Goal: Task Accomplishment & Management: Use online tool/utility

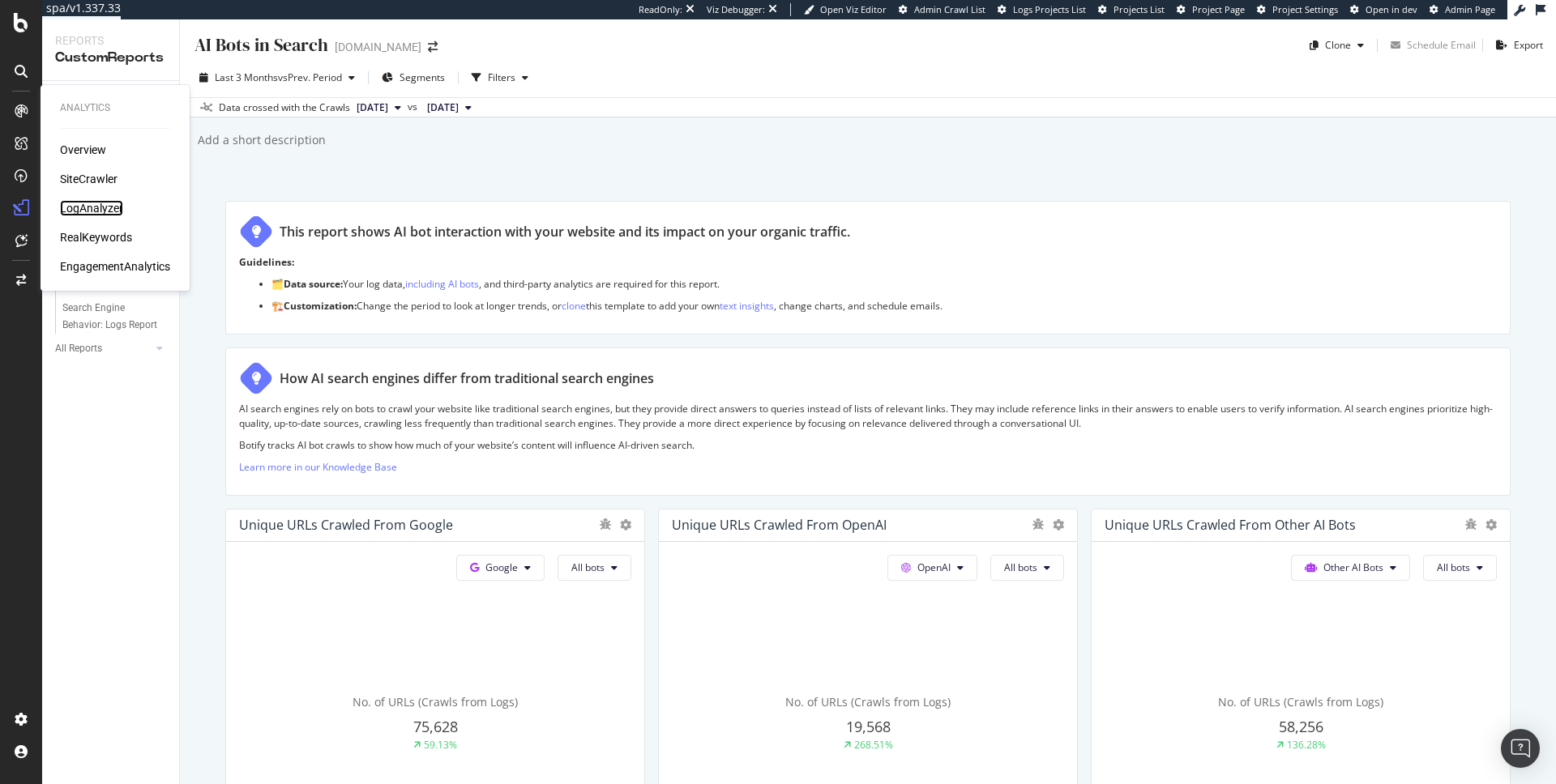
click at [95, 208] on div "LogAnalyzer" at bounding box center [91, 207] width 63 height 16
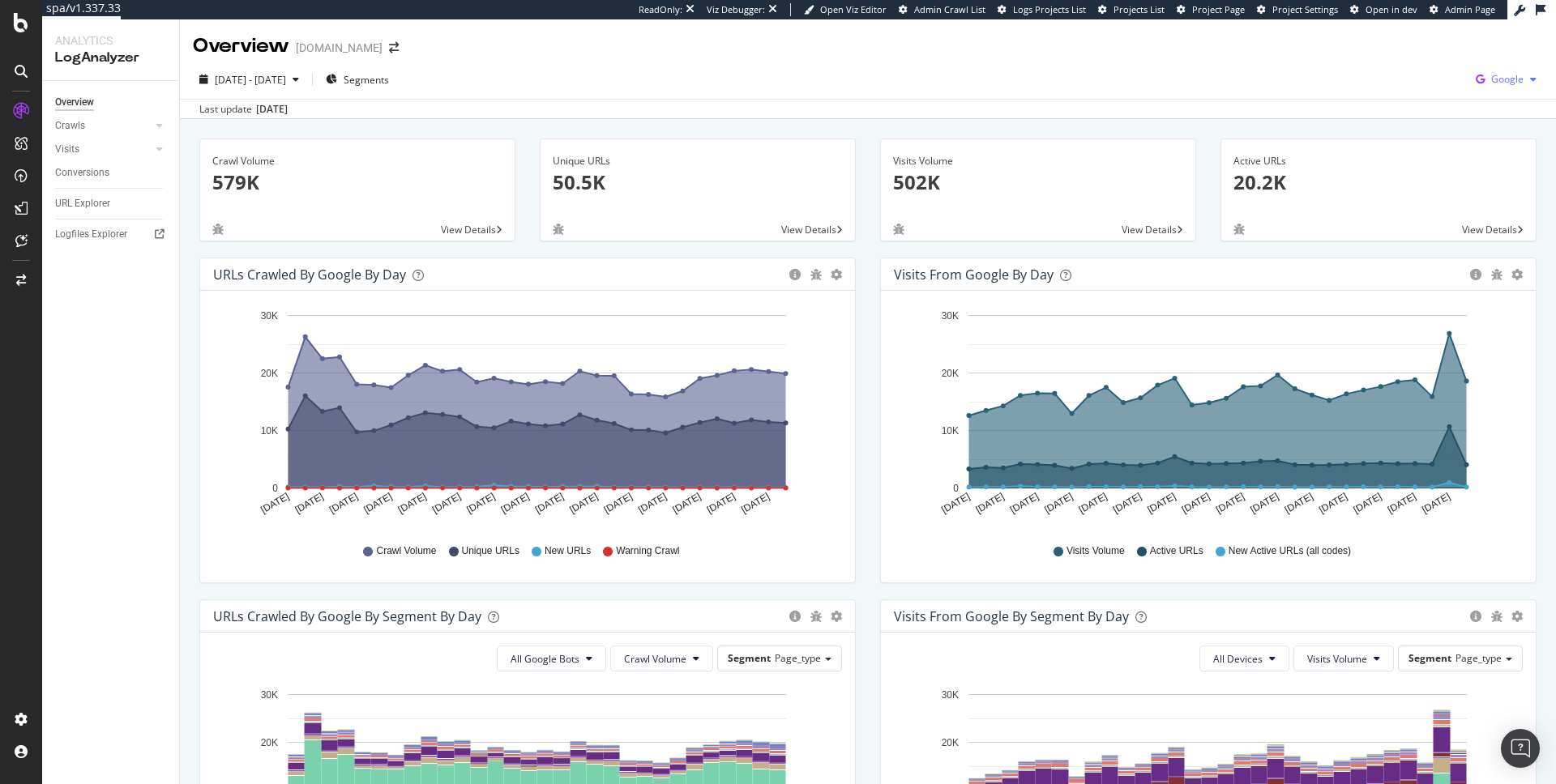
click at [1506, 78] on span "Google" at bounding box center [1508, 79] width 32 height 14
click at [1391, 98] on span "OpenAI" at bounding box center [1414, 94] width 60 height 14
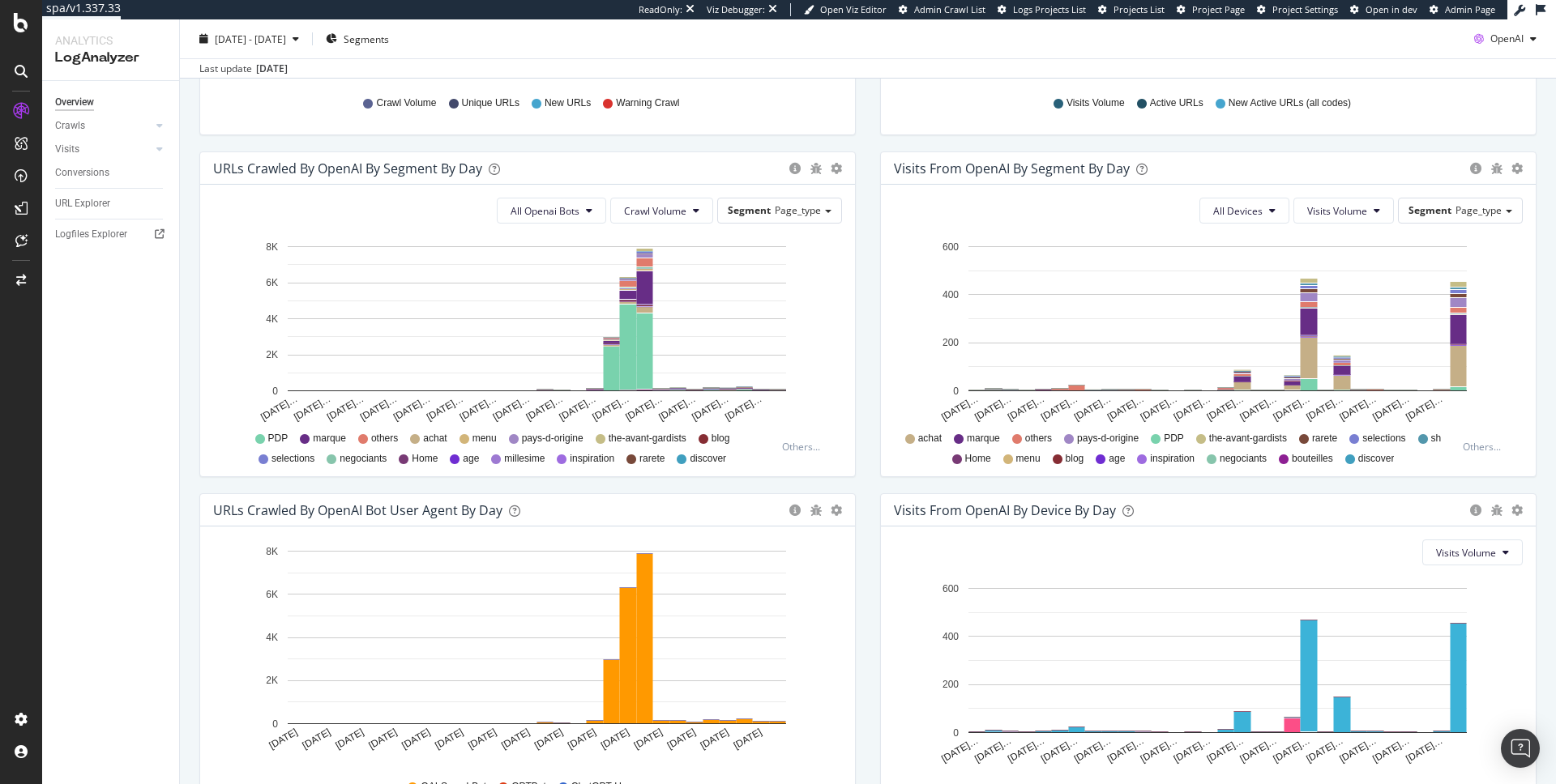
scroll to position [556, 0]
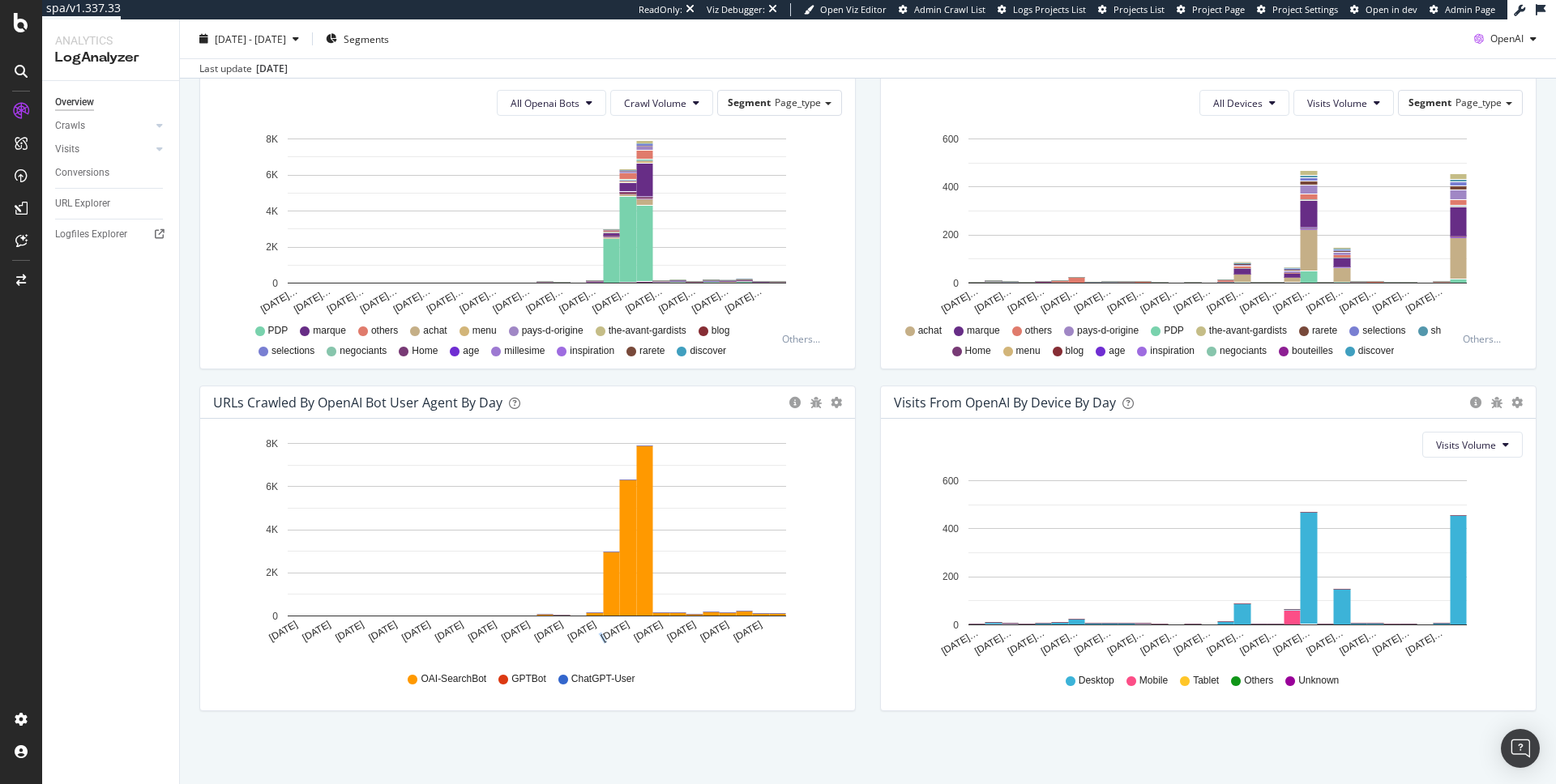
click at [599, 644] on text "Sep 07 2025" at bounding box center [615, 632] width 32 height 26
click at [587, 676] on span "ChatGPT-User" at bounding box center [603, 679] width 64 height 14
click at [560, 683] on icon at bounding box center [563, 680] width 9 height 9
click at [91, 238] on div "Logfiles Explorer" at bounding box center [91, 235] width 72 height 17
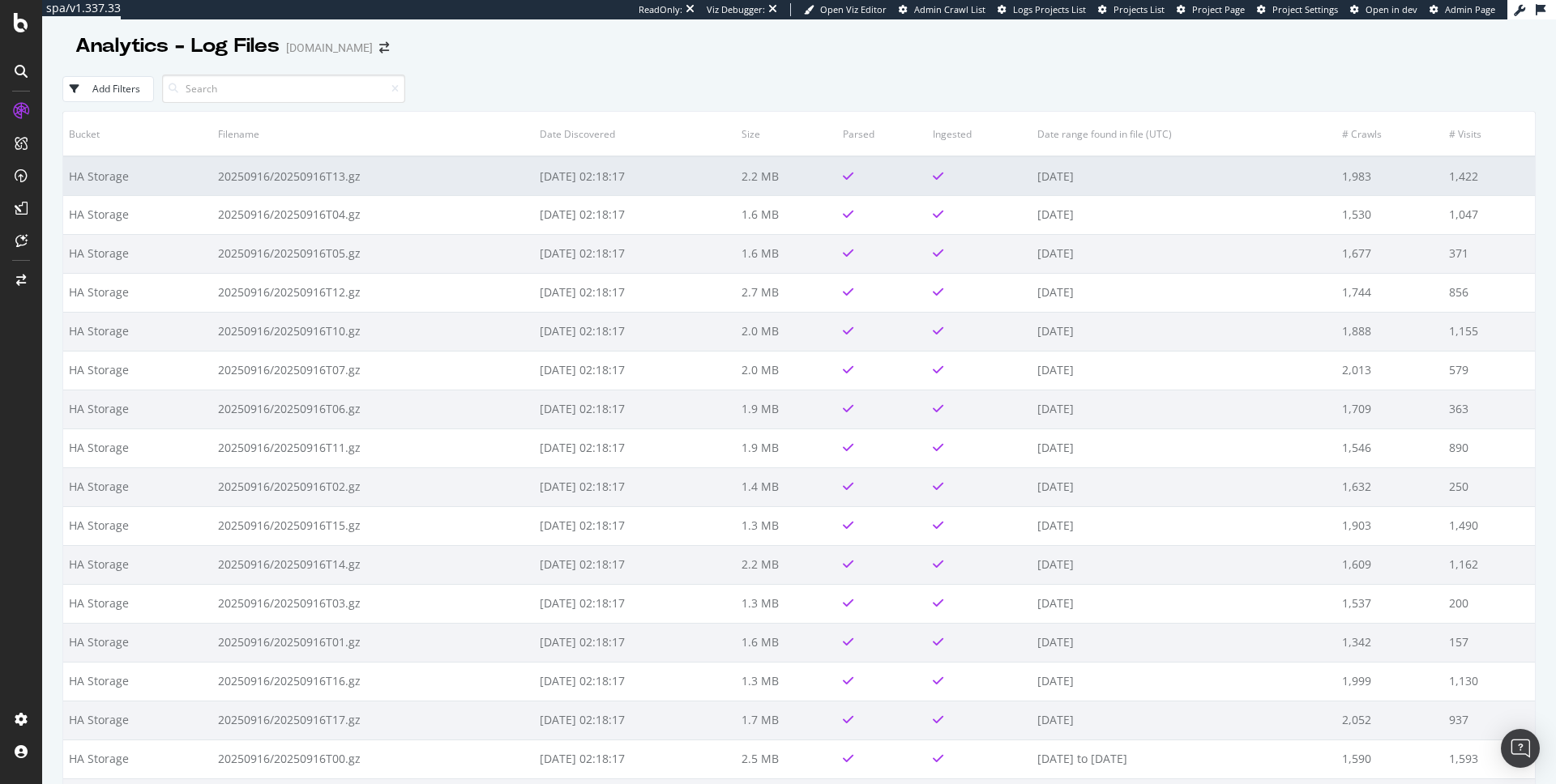
click at [412, 187] on td "20250916/20250916T13.gz" at bounding box center [373, 175] width 322 height 39
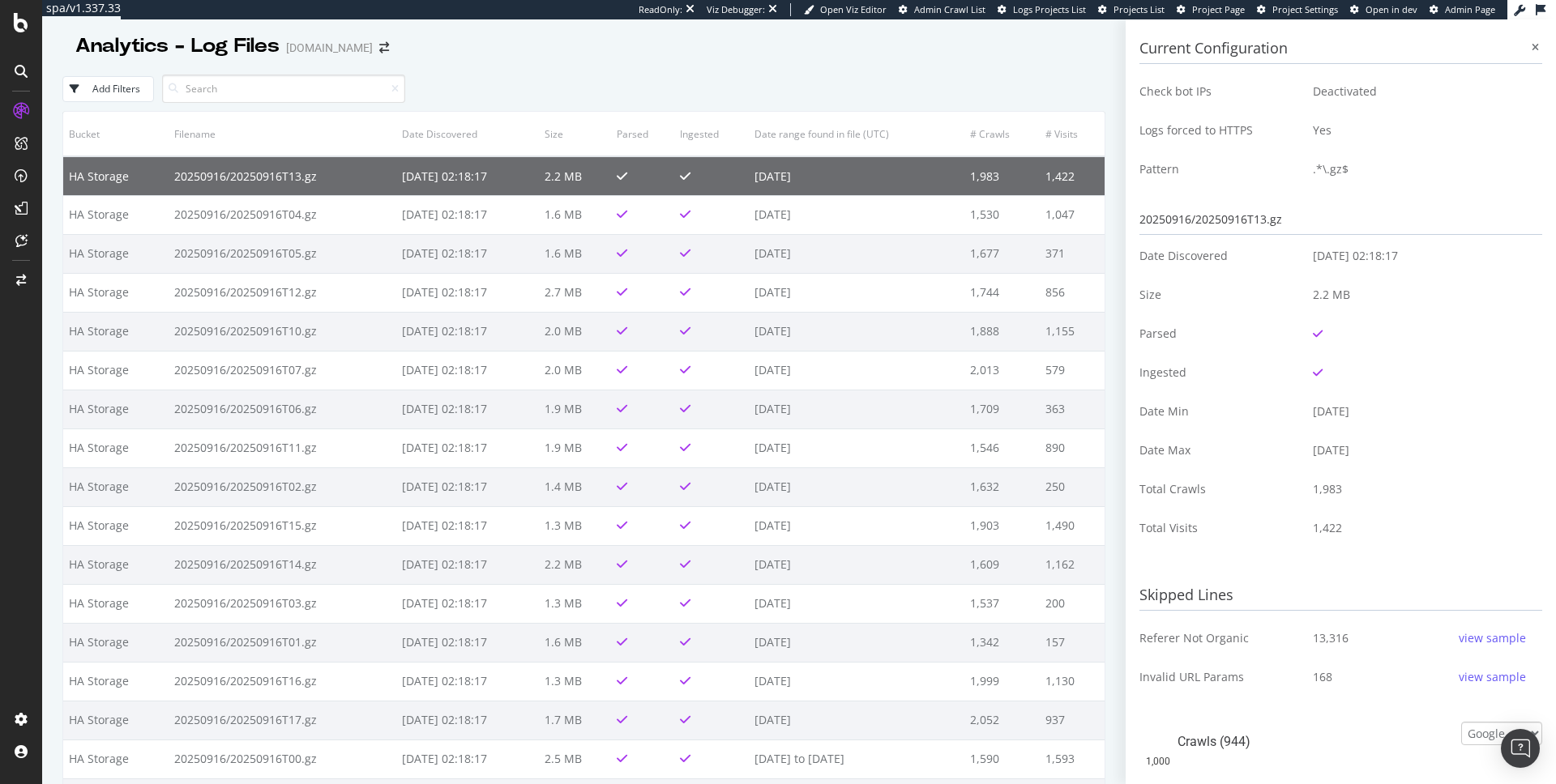
scroll to position [539, 0]
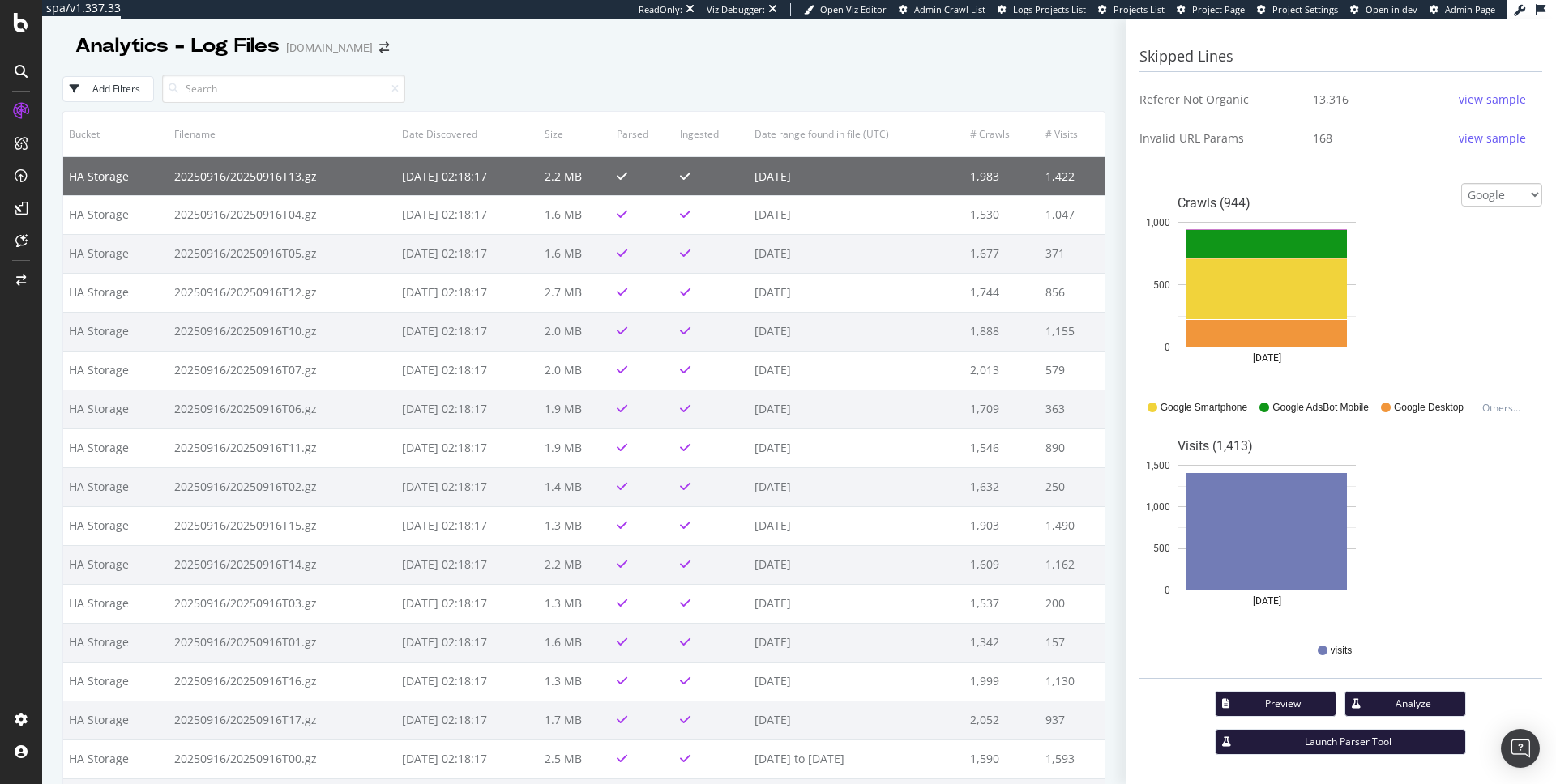
click at [1319, 743] on div "Launch Parser Tool" at bounding box center [1349, 741] width 208 height 14
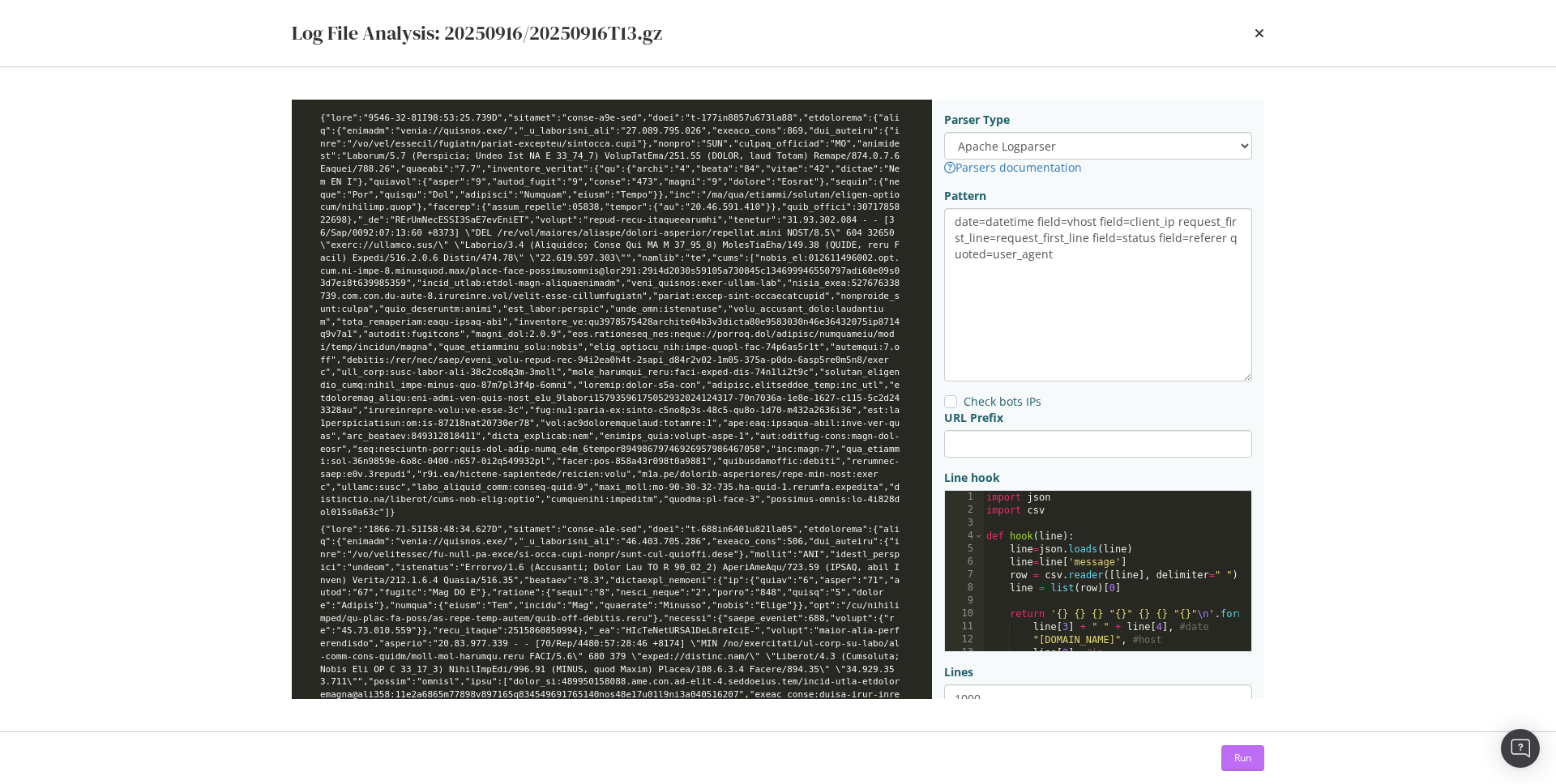
click at [1248, 768] on div "Run" at bounding box center [1243, 758] width 17 height 25
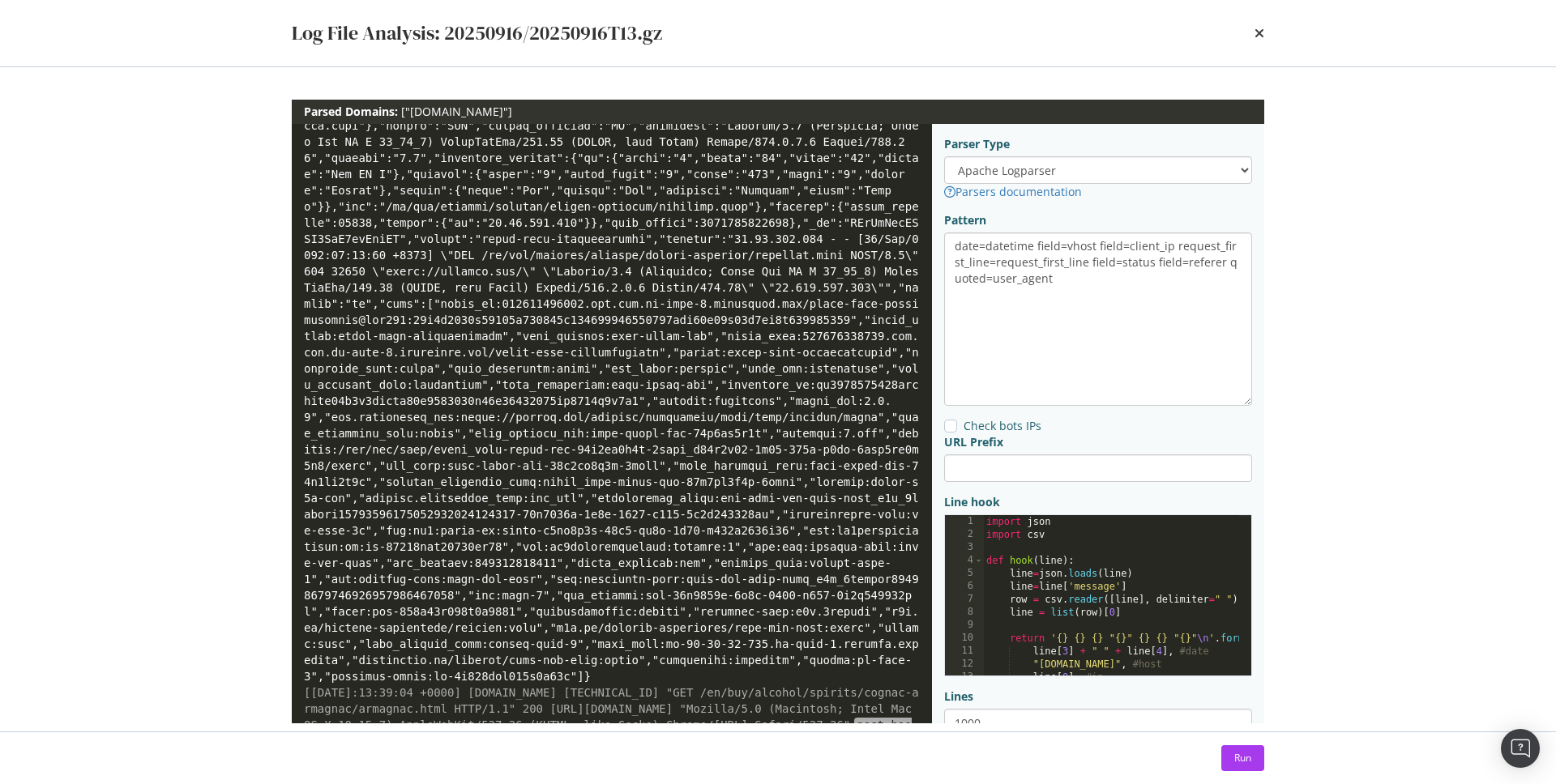
scroll to position [0, 0]
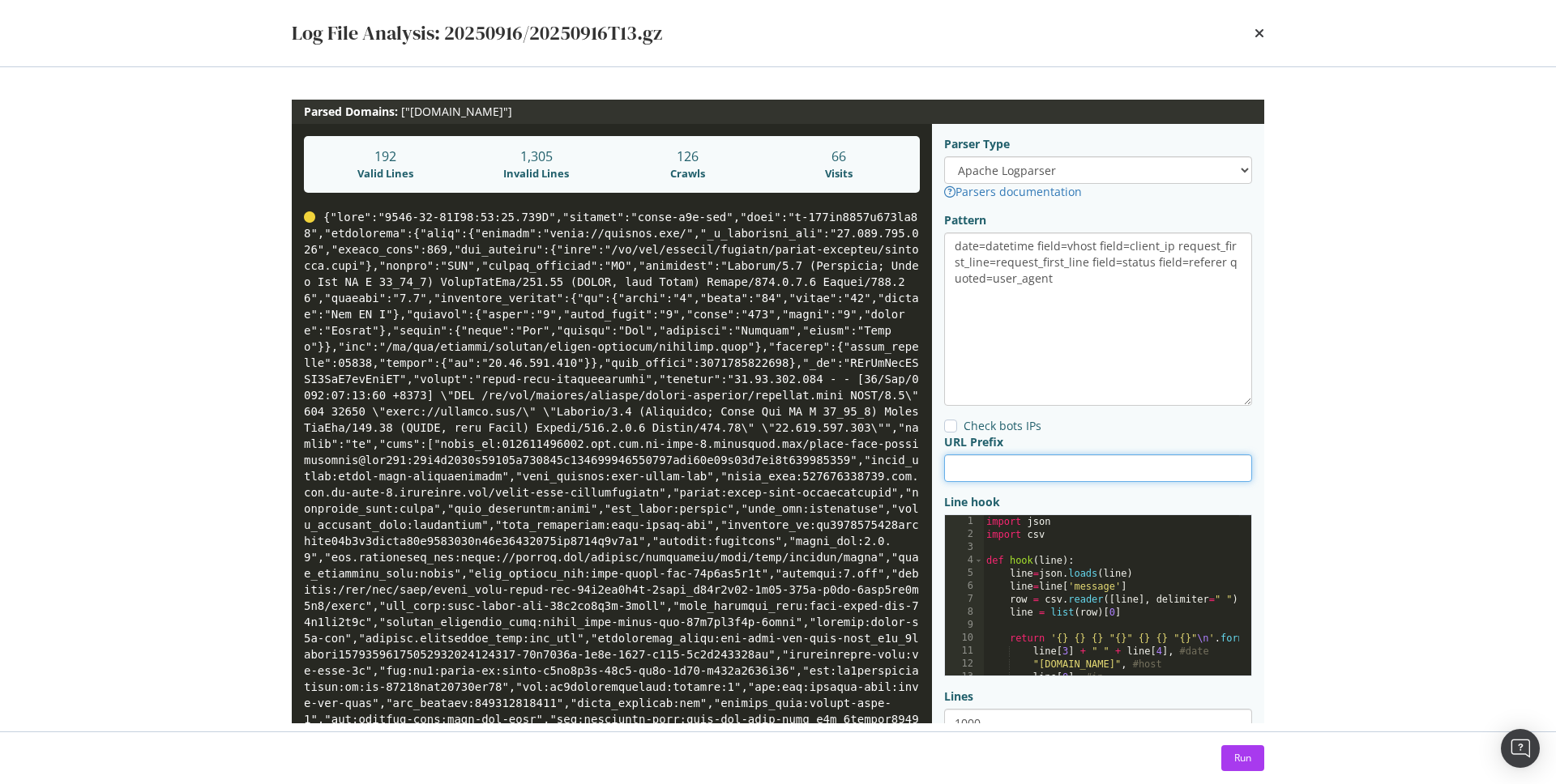
click at [975, 475] on input "modal" at bounding box center [1098, 468] width 308 height 27
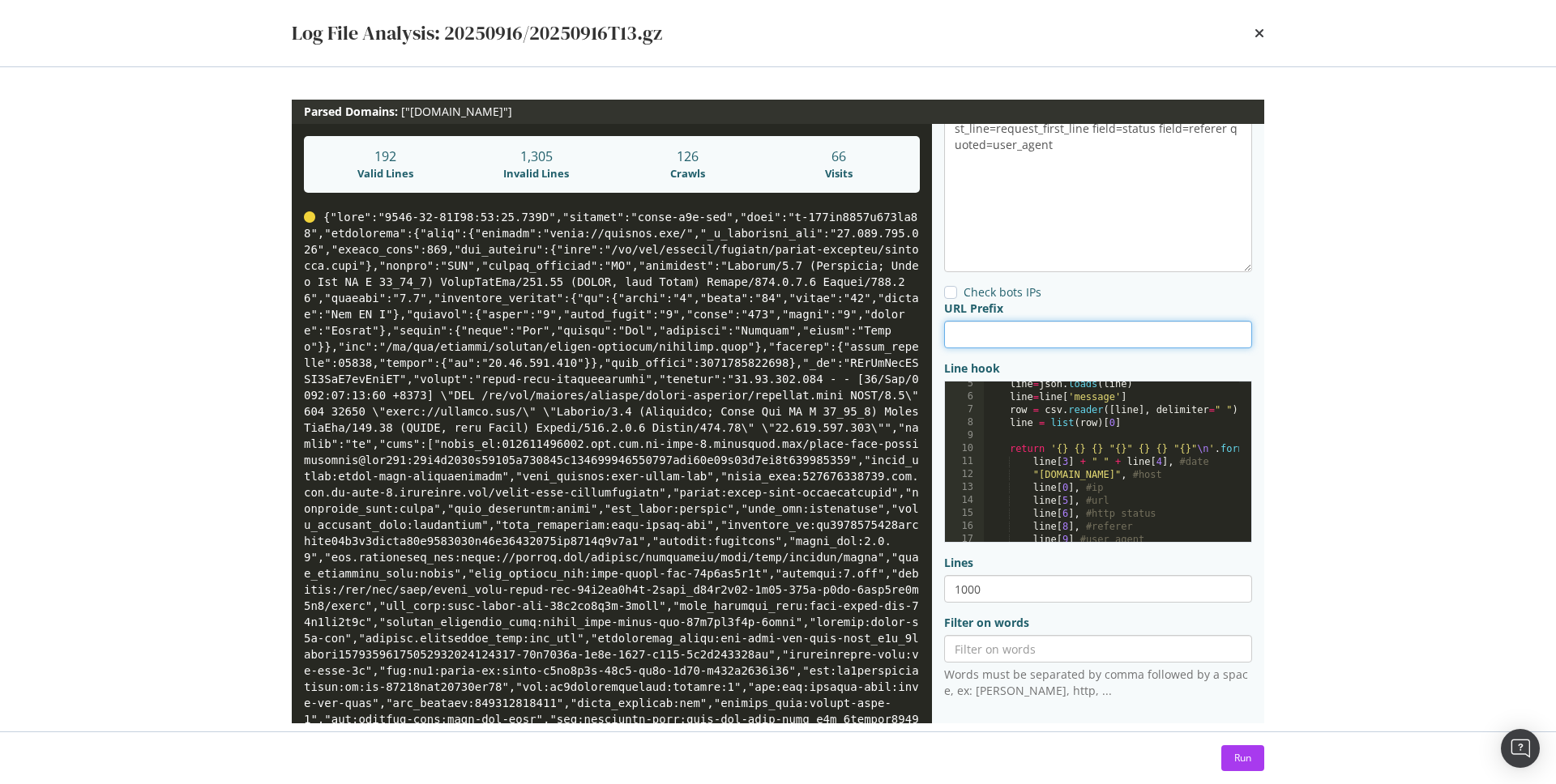
scroll to position [85, 0]
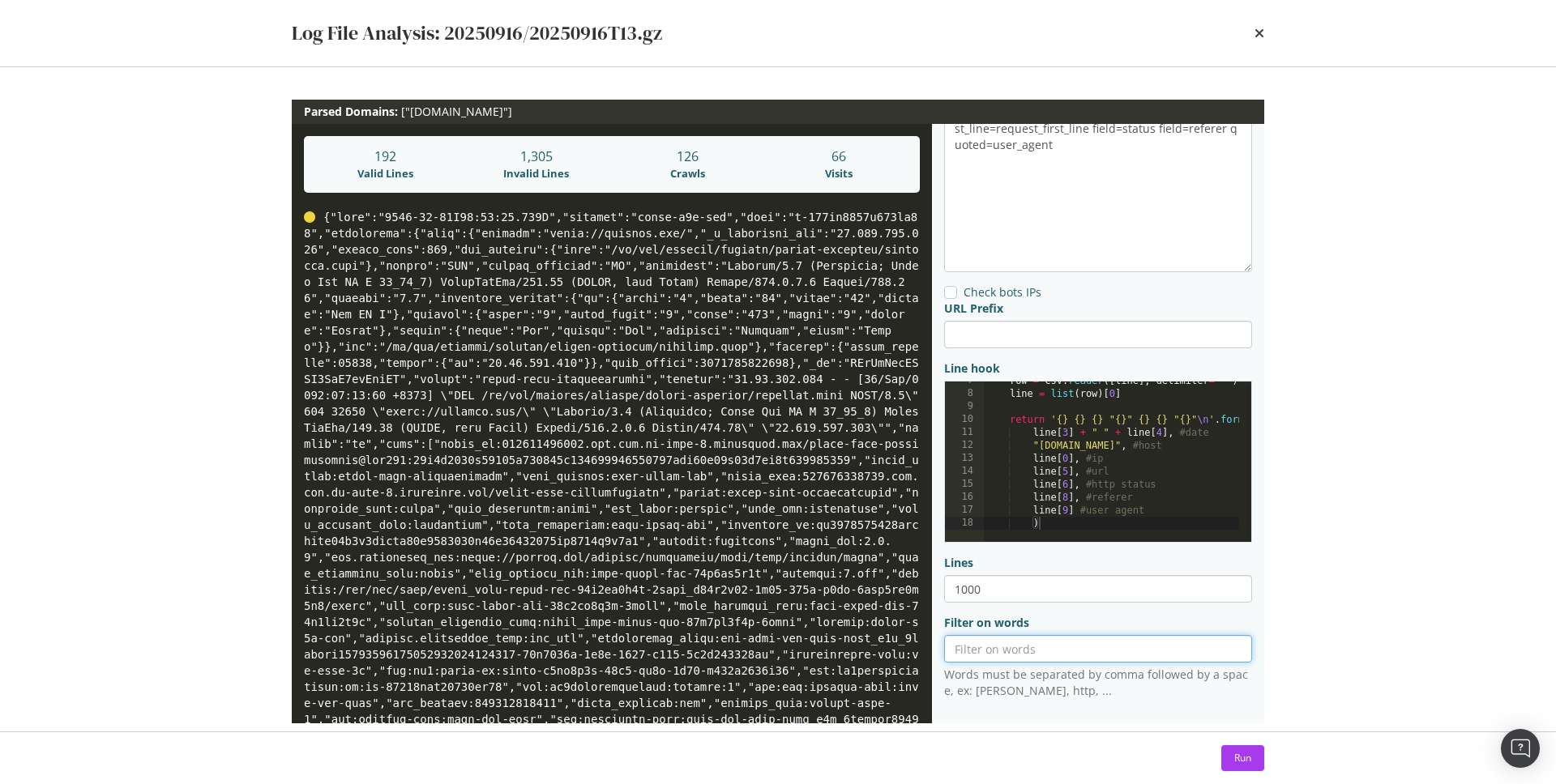
click at [987, 654] on input "modal" at bounding box center [1098, 649] width 308 height 27
type input "gpt"
click at [1239, 753] on div "Run" at bounding box center [1243, 757] width 17 height 14
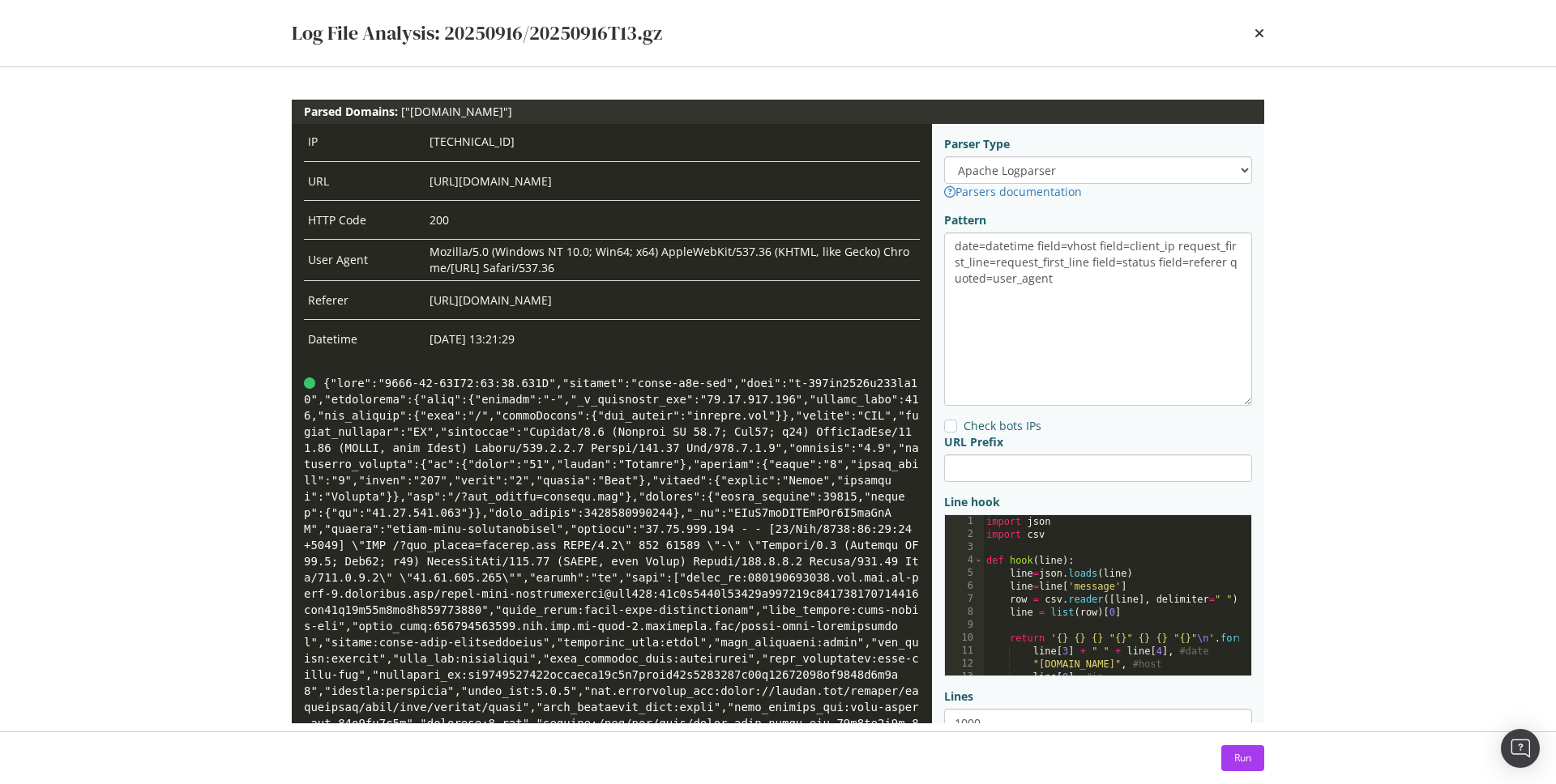
scroll to position [520, 0]
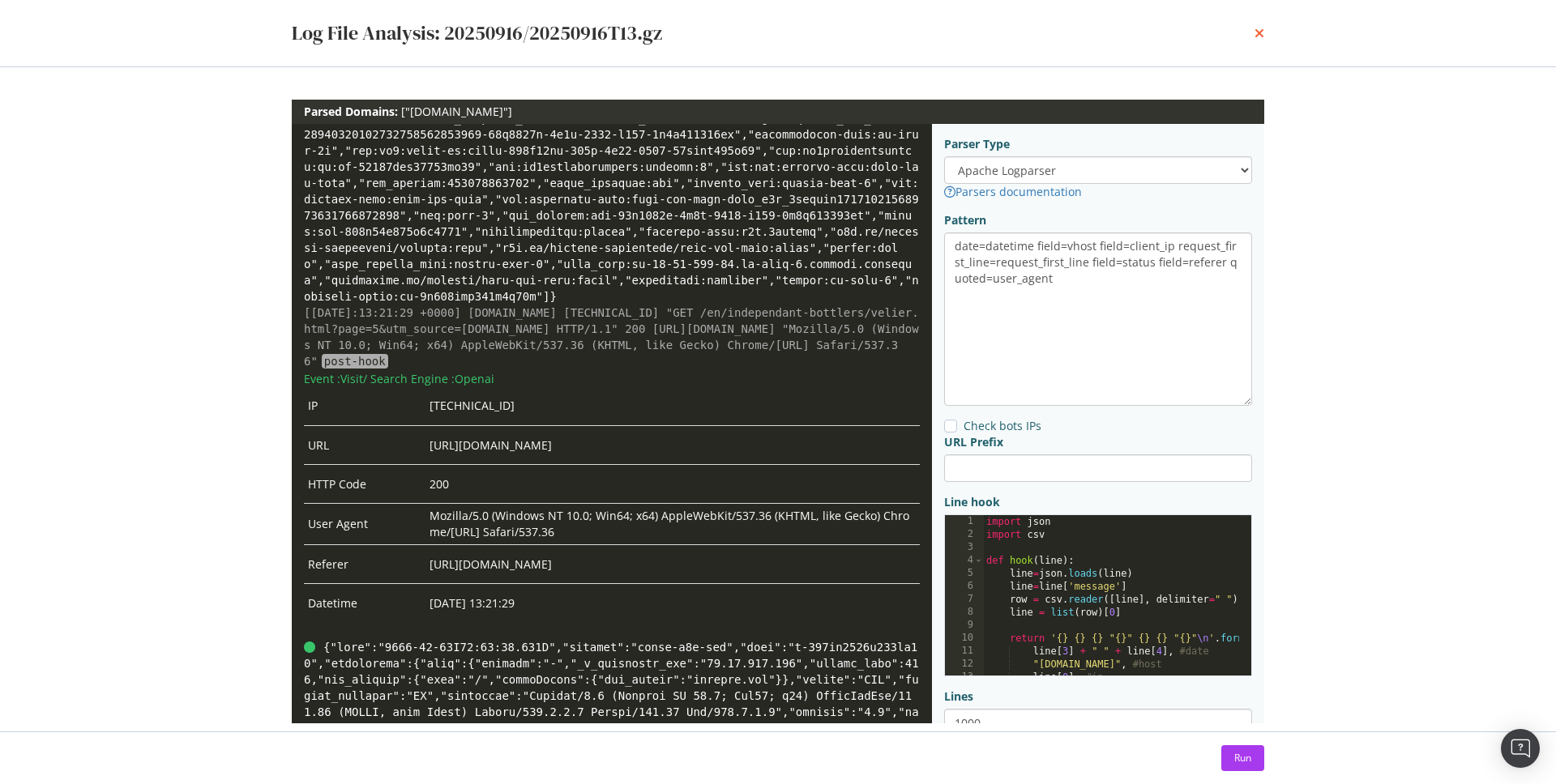
click at [1261, 32] on icon "times" at bounding box center [1260, 33] width 9 height 13
